Goal: Task Accomplishment & Management: Complete application form

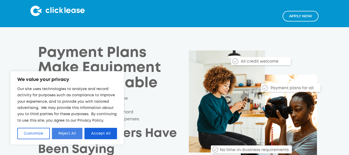
click at [74, 136] on button "Reject All" at bounding box center [67, 132] width 31 height 11
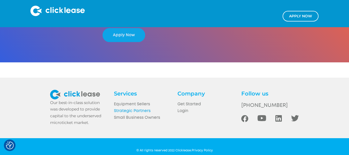
scroll to position [1010, 0]
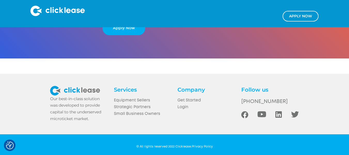
click at [297, 19] on link "Apply NOw" at bounding box center [300, 16] width 36 height 11
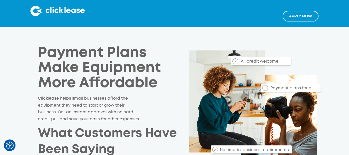
click at [71, 9] on img at bounding box center [57, 11] width 54 height 10
click at [290, 11] on link "Apply NOw" at bounding box center [300, 16] width 36 height 11
